Goal: Complete application form

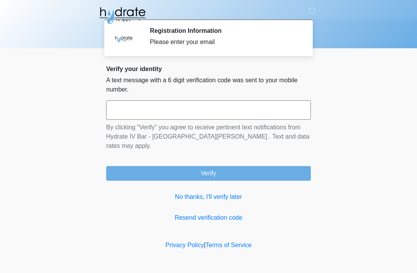
click at [208, 116] on input "text" at bounding box center [208, 109] width 205 height 19
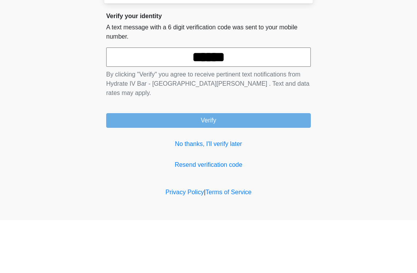
type input "******"
click at [252, 166] on button "Verify" at bounding box center [208, 173] width 205 height 15
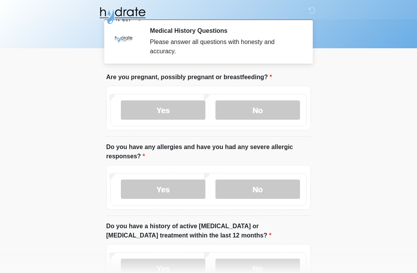
click at [258, 115] on label "No" at bounding box center [258, 109] width 85 height 19
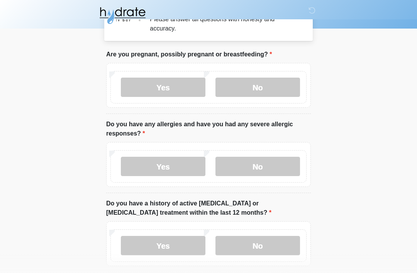
scroll to position [26, 0]
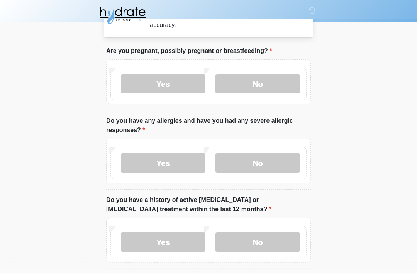
click at [263, 165] on label "No" at bounding box center [258, 163] width 85 height 19
click at [256, 247] on label "No" at bounding box center [258, 242] width 85 height 19
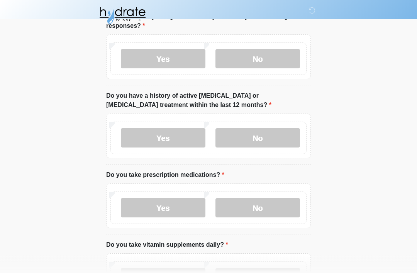
scroll to position [131, 0]
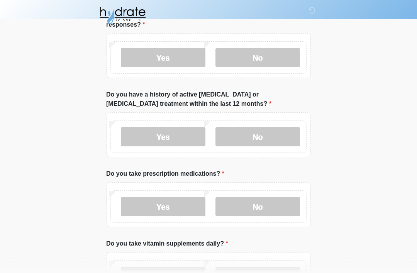
click at [187, 212] on label "Yes" at bounding box center [163, 206] width 85 height 19
click at [186, 267] on textarea "Please specify medication names" at bounding box center [208, 265] width 205 height 33
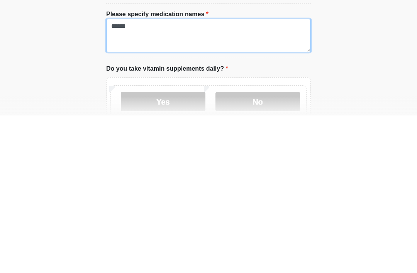
scroll to position [204, 0]
type textarea "******"
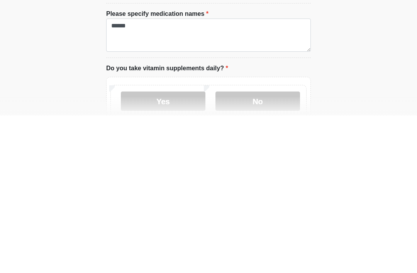
click at [250, 249] on label "No" at bounding box center [258, 258] width 85 height 19
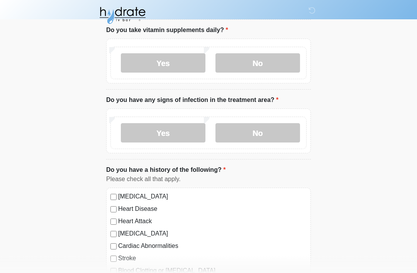
scroll to position [401, 0]
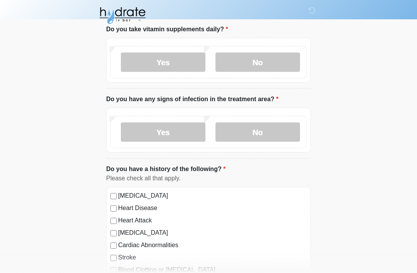
click at [268, 128] on label "No" at bounding box center [258, 132] width 85 height 19
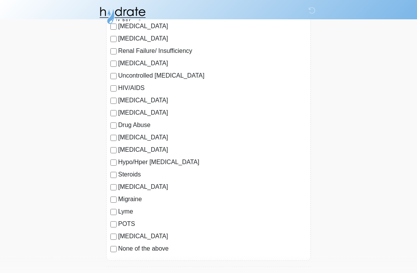
scroll to position [744, 0]
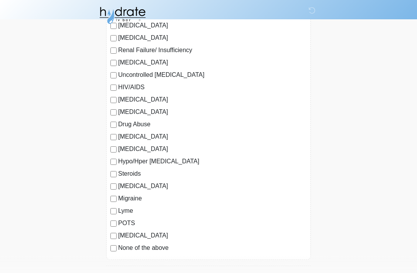
click at [114, 256] on div "High Blood Pressure Heart Disease Heart Attack Congestive Heart Failure Cardiac…" at bounding box center [208, 52] width 205 height 417
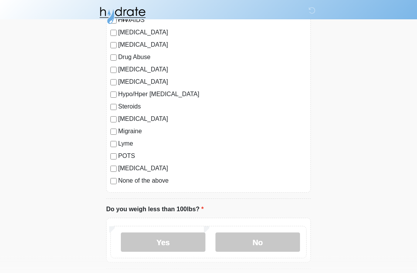
click at [251, 247] on label "No" at bounding box center [258, 242] width 85 height 19
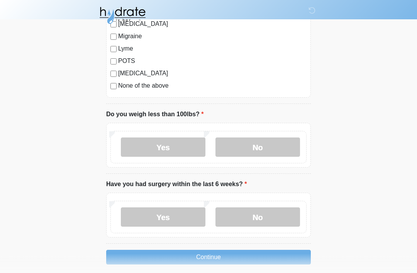
scroll to position [913, 0]
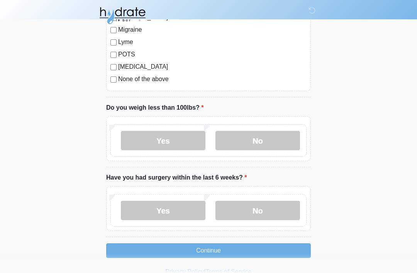
click at [251, 206] on label "No" at bounding box center [258, 210] width 85 height 19
click at [187, 213] on label "Yes" at bounding box center [163, 210] width 85 height 19
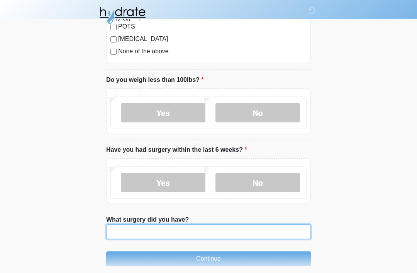
click at [189, 235] on input "What surgery did you have?" at bounding box center [208, 232] width 205 height 15
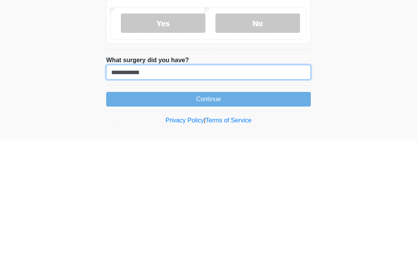
type input "**********"
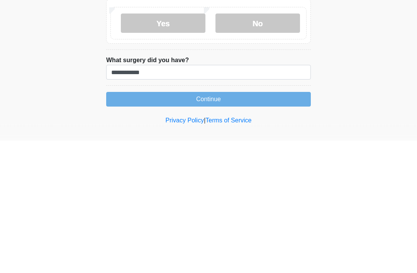
click at [252, 225] on button "Continue" at bounding box center [208, 232] width 205 height 15
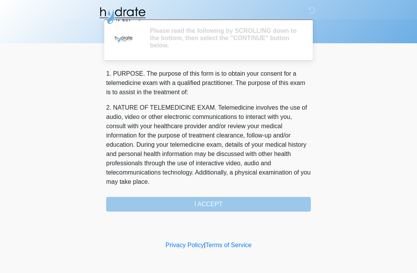
scroll to position [0, 0]
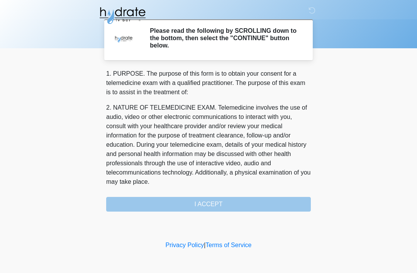
click at [218, 209] on div "1. PURPOSE. The purpose of this form is to obtain your consent for a telemedici…" at bounding box center [208, 140] width 205 height 143
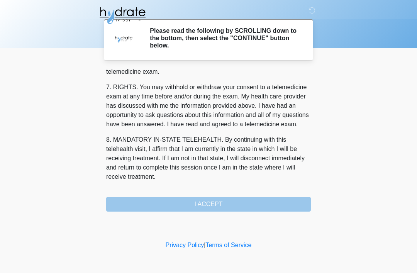
click at [218, 197] on div "1. PURPOSE. The purpose of this form is to obtain your consent for a telemedici…" at bounding box center [208, 140] width 205 height 143
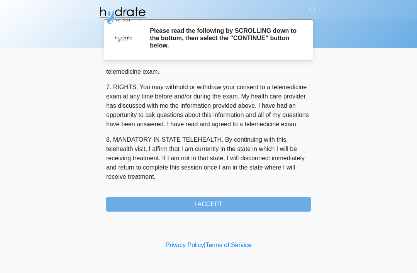
click at [254, 207] on button "I ACCEPT" at bounding box center [208, 204] width 205 height 15
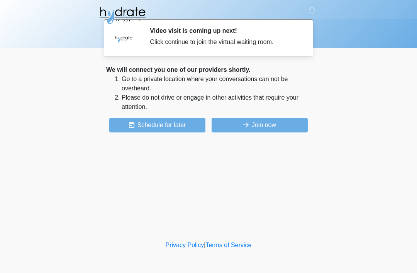
click at [276, 127] on button "Join now" at bounding box center [260, 125] width 96 height 15
